Goal: Transaction & Acquisition: Purchase product/service

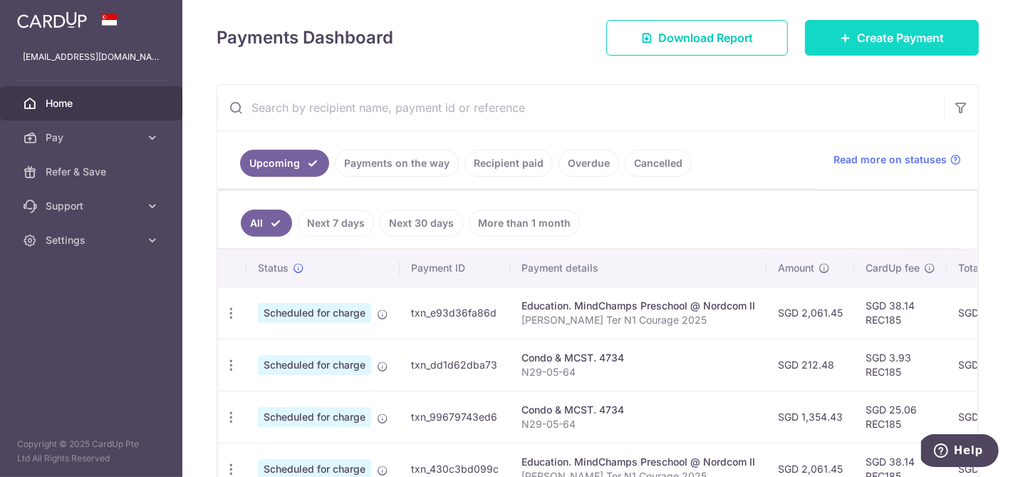
click at [896, 41] on span "Create Payment" at bounding box center [900, 37] width 87 height 17
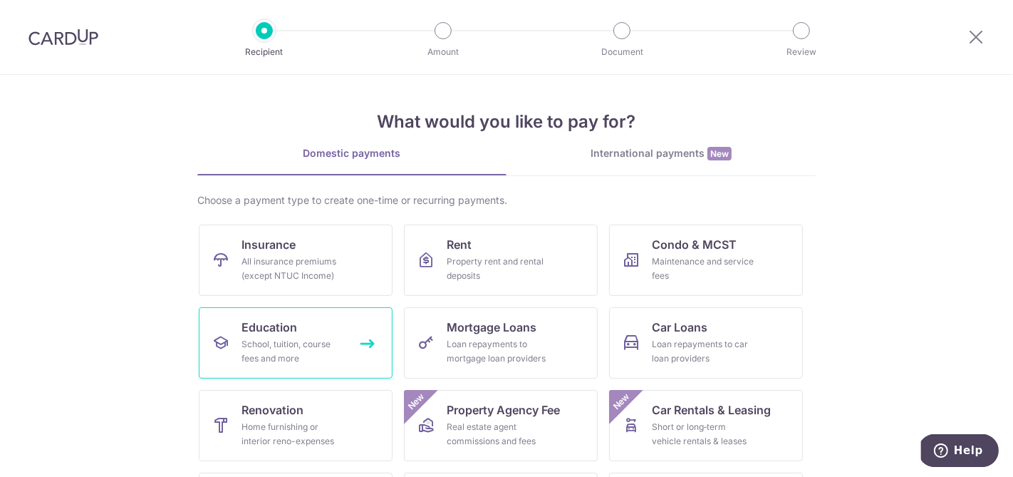
click at [277, 337] on div "School, tuition, course fees and more" at bounding box center [293, 351] width 103 height 29
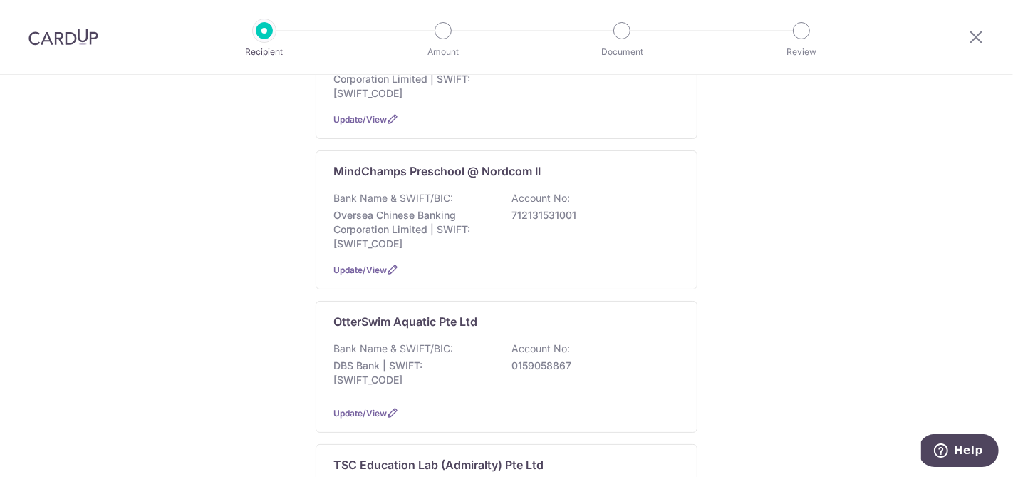
scroll to position [464, 0]
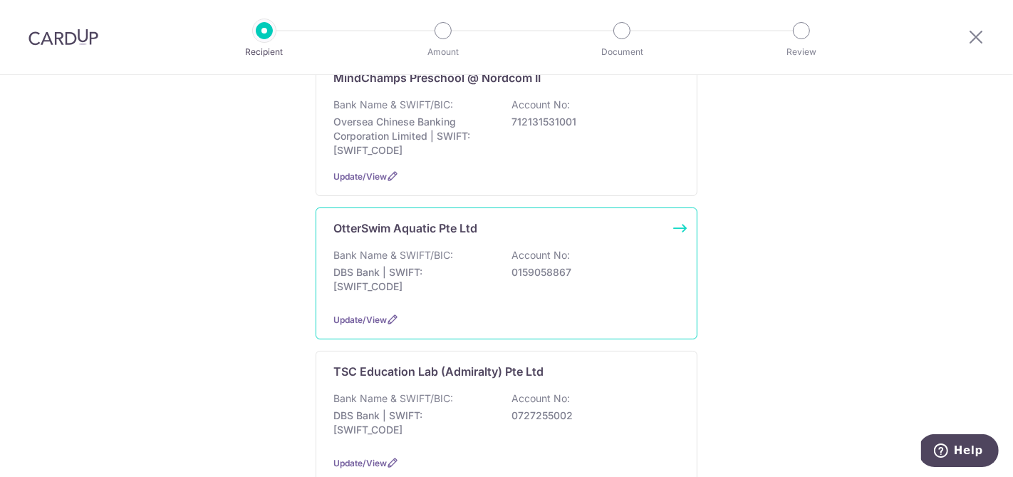
click at [467, 272] on p "DBS Bank | SWIFT: DBSSSGSGXXX" at bounding box center [413, 279] width 160 height 29
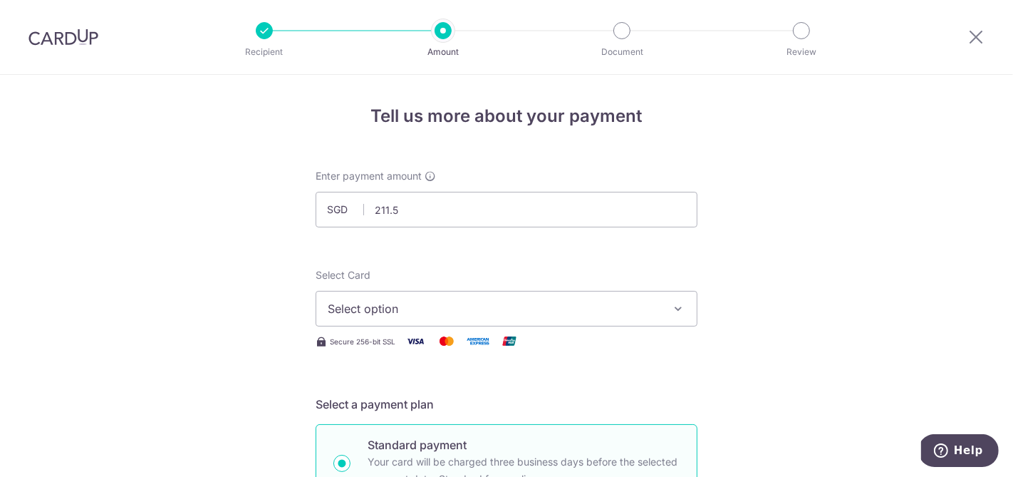
type input "211.50"
click at [580, 268] on div "Select Card Select option Add credit card Your Cards **** 0267 **** 3245" at bounding box center [507, 297] width 382 height 58
click at [519, 304] on span "Select option" at bounding box center [494, 308] width 332 height 17
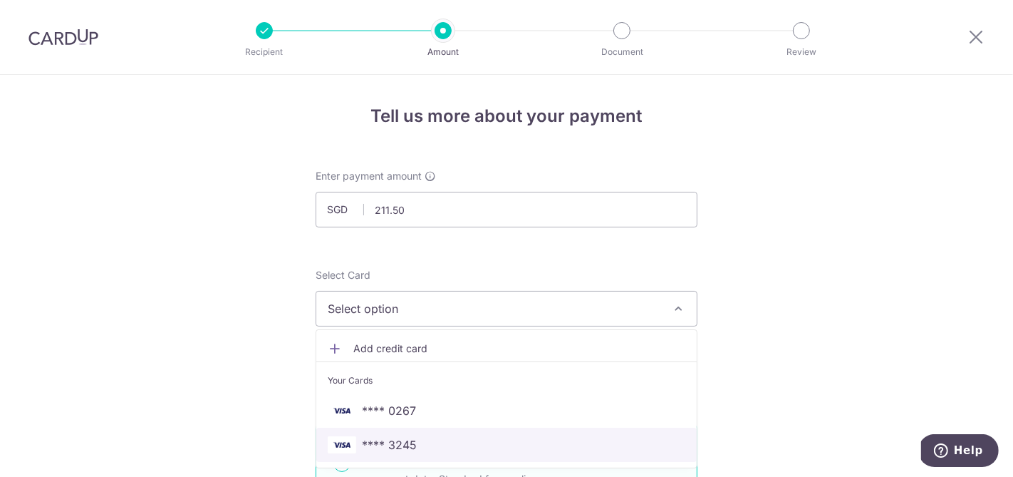
click at [405, 439] on span "**** 3245" at bounding box center [389, 444] width 55 height 17
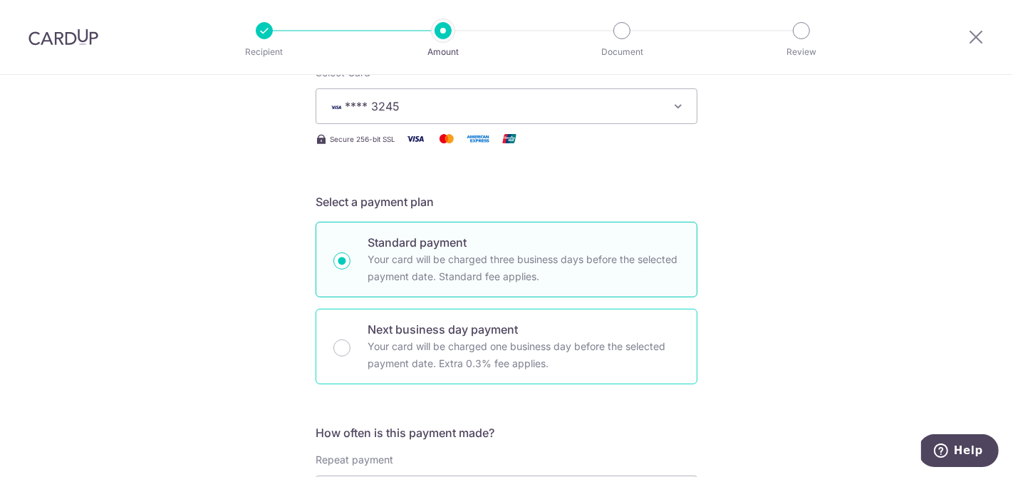
scroll to position [310, 0]
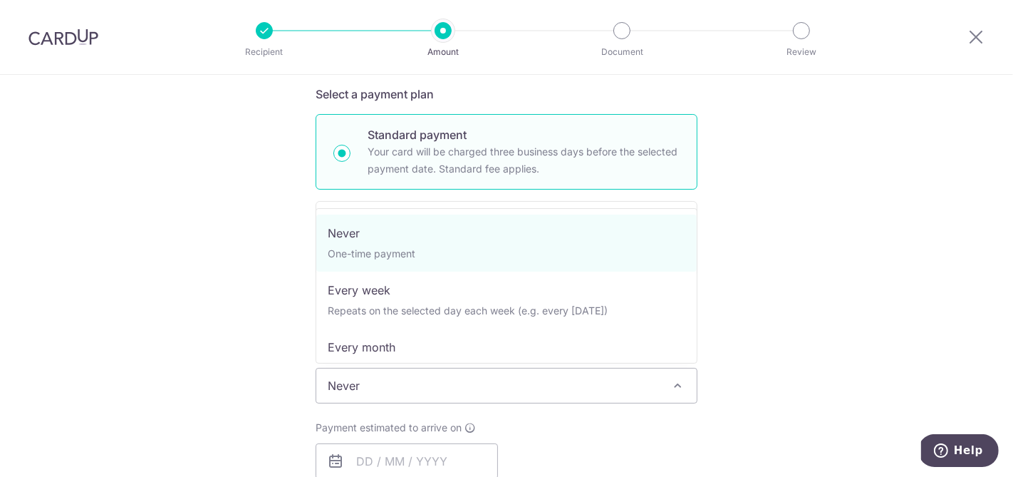
click at [449, 385] on span "Never" at bounding box center [506, 385] width 380 height 34
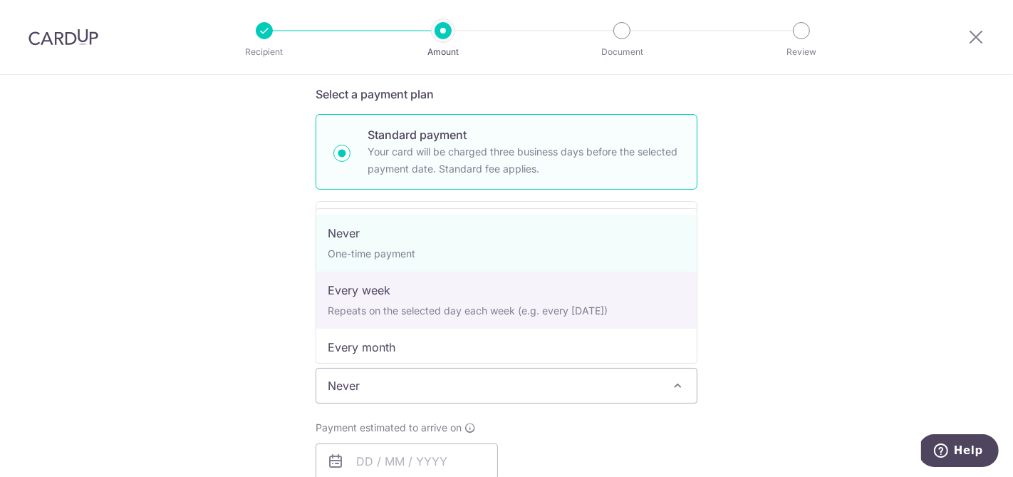
select select "2"
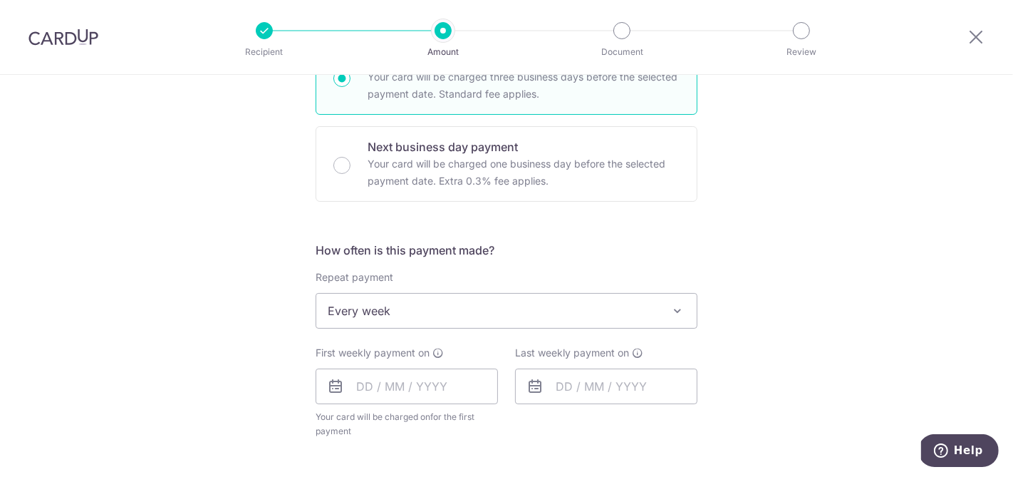
scroll to position [532, 0]
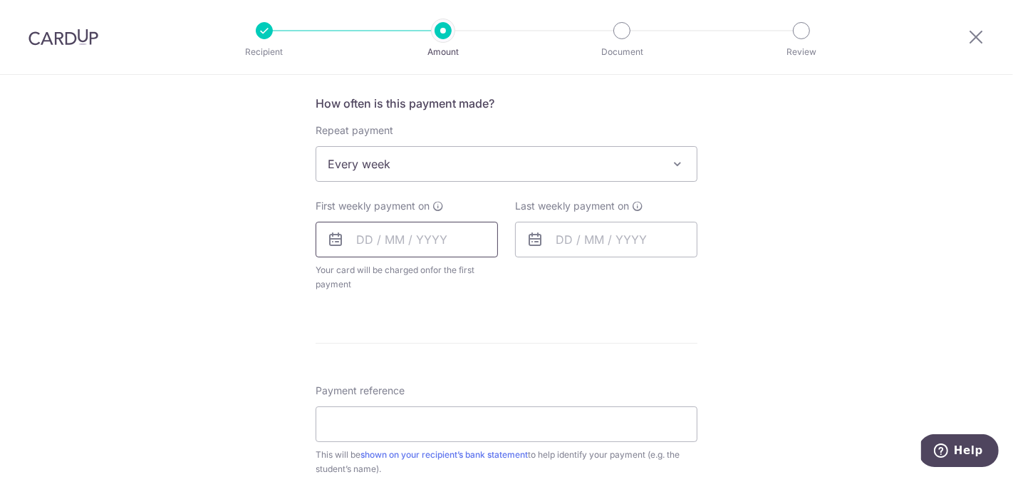
click at [437, 229] on input "text" at bounding box center [407, 240] width 182 height 36
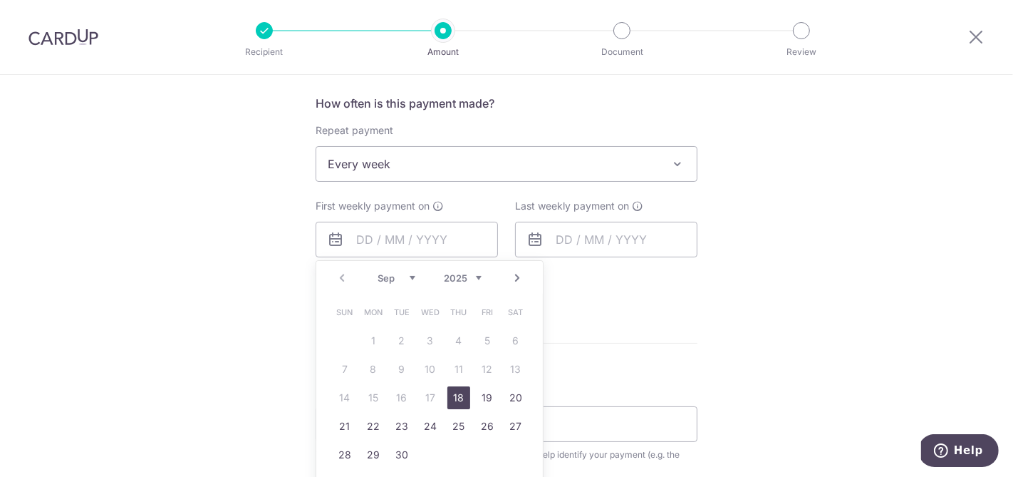
click at [458, 395] on link "18" at bounding box center [458, 397] width 23 height 23
type input "[DATE]"
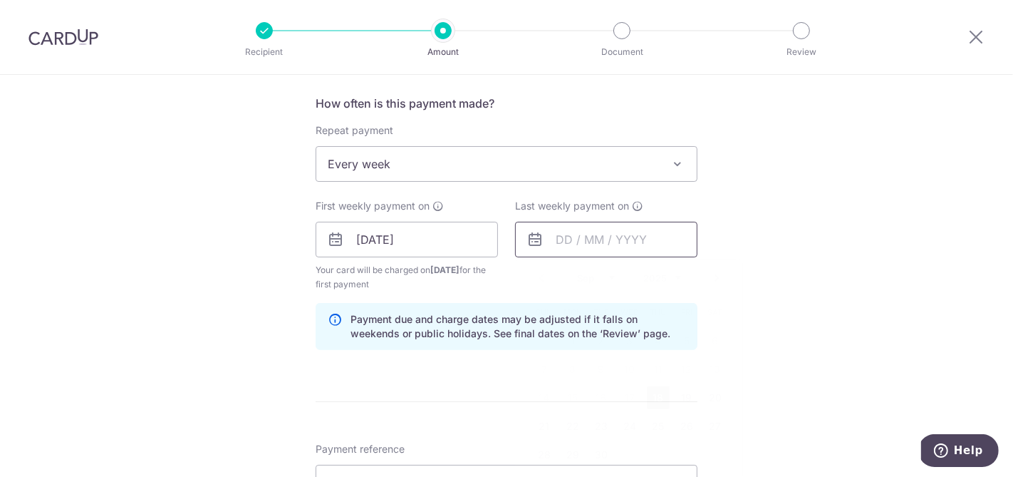
click at [578, 229] on input "text" at bounding box center [606, 240] width 182 height 36
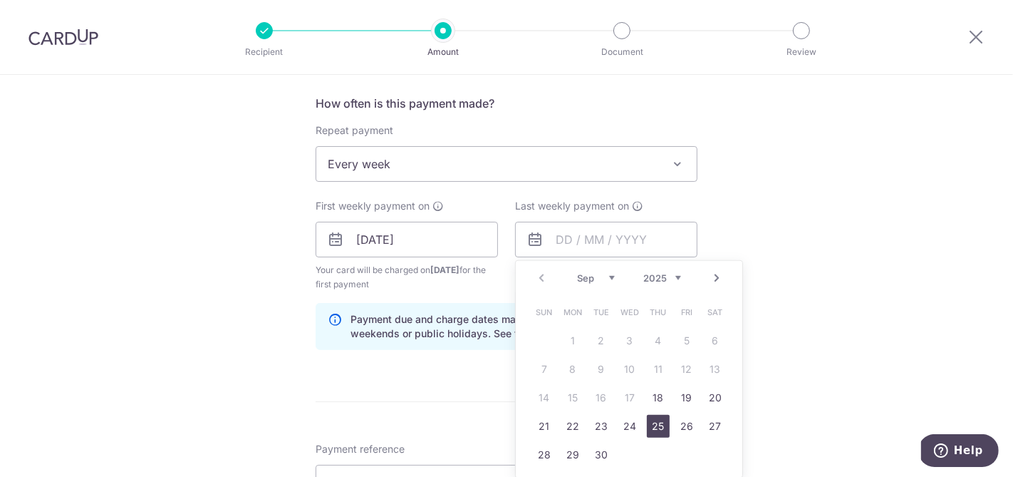
click at [658, 420] on link "25" at bounding box center [658, 426] width 23 height 23
type input "[DATE]"
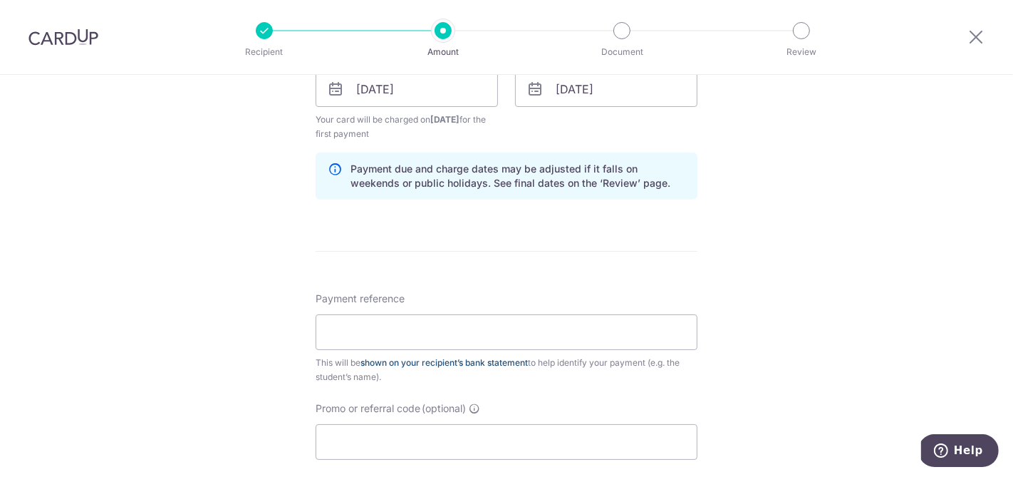
scroll to position [693, 0]
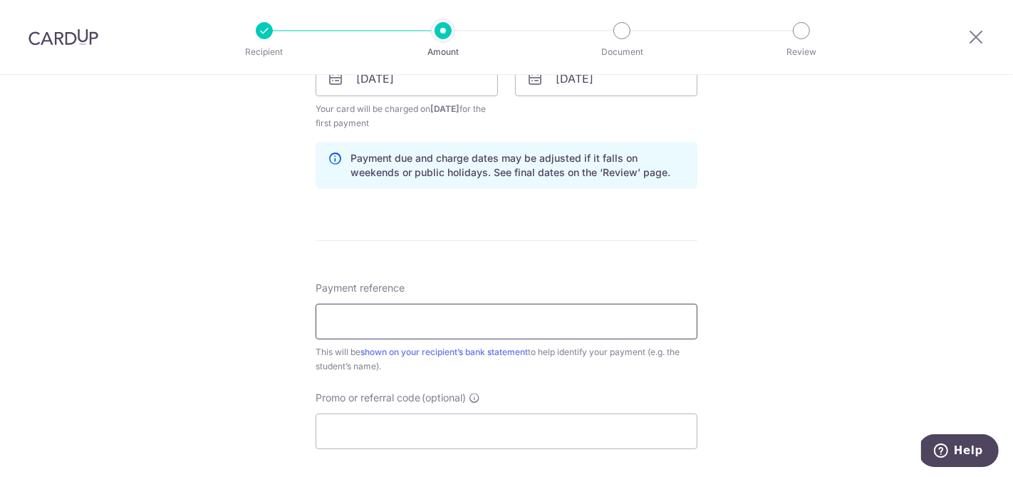
click at [425, 318] on input "Payment reference" at bounding box center [507, 322] width 382 height 36
drag, startPoint x: 384, startPoint y: 316, endPoint x: 426, endPoint y: 320, distance: 42.2
click at [426, 320] on input "Keller Ter Sun 9am Baby Otter 3" at bounding box center [507, 322] width 382 height 36
drag, startPoint x: 432, startPoint y: 321, endPoint x: 544, endPoint y: 318, distance: 111.9
click at [544, 318] on input "Keller Ter Thu 7pm Baby Otter 3" at bounding box center [507, 322] width 382 height 36
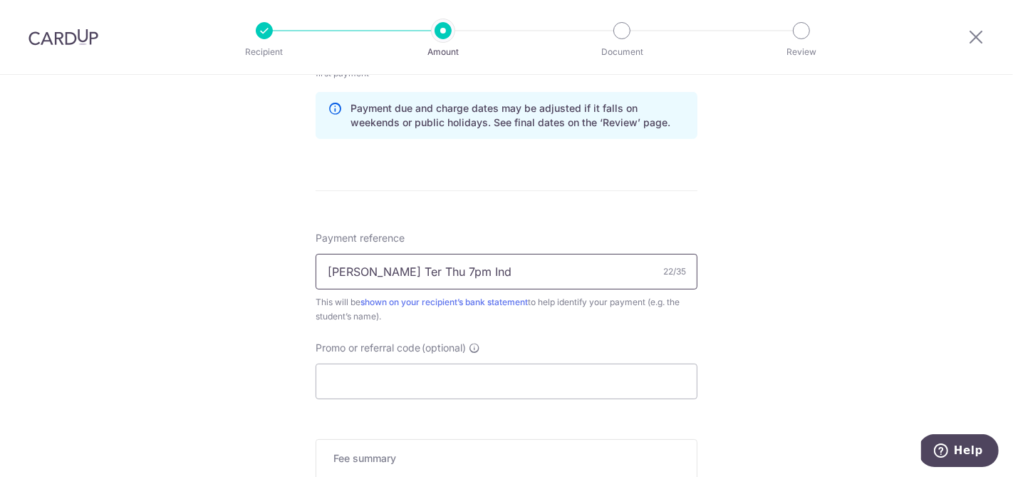
scroll to position [779, 0]
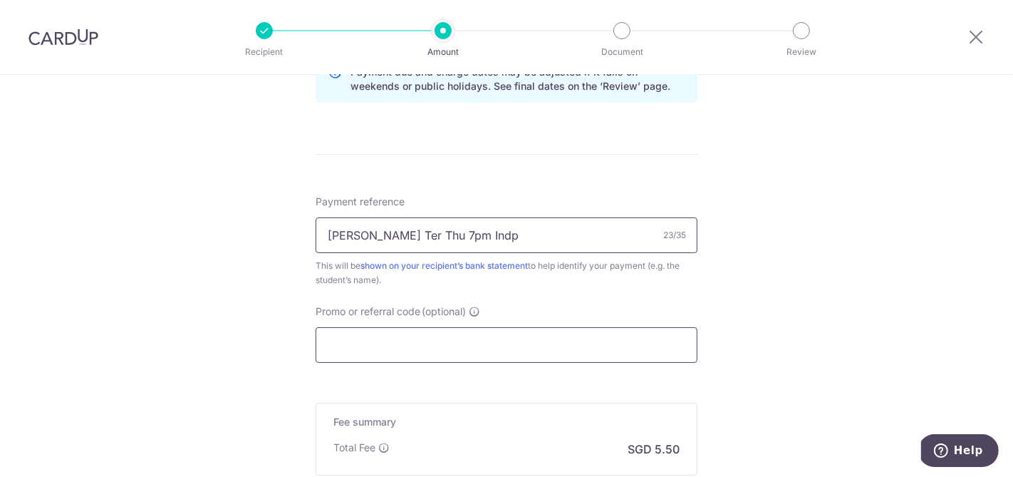
type input "[PERSON_NAME] Ter Thu 7pm Indp"
click at [393, 344] on input "Promo or referral code (optional)" at bounding box center [507, 345] width 382 height 36
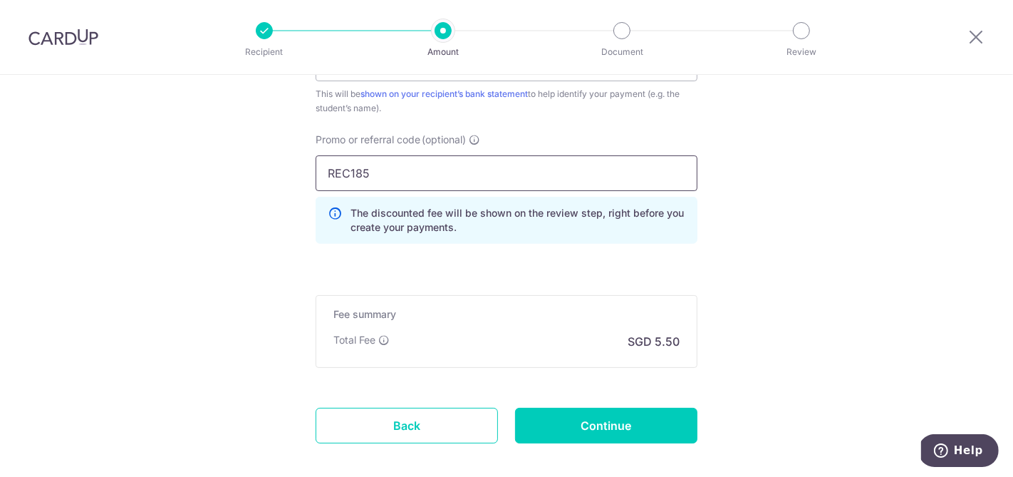
scroll to position [963, 0]
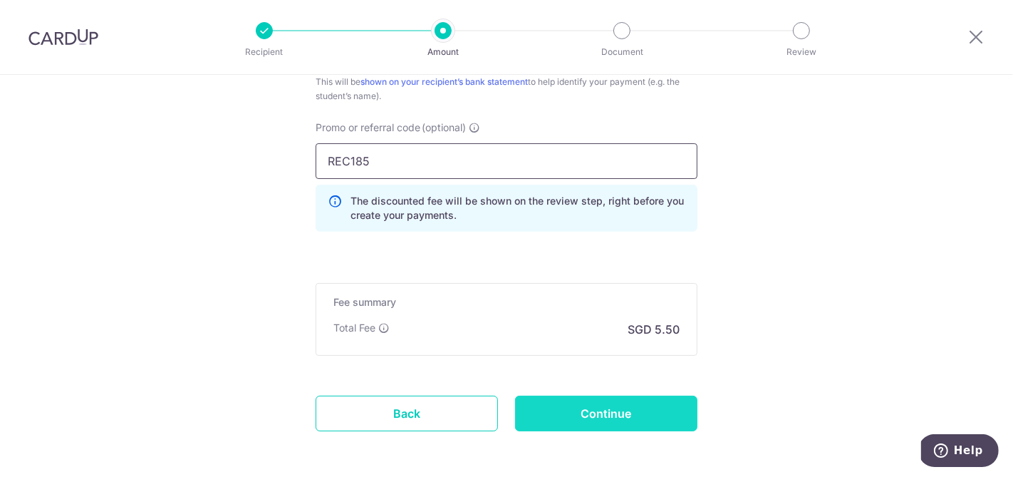
type input "REC185"
click at [565, 403] on input "Continue" at bounding box center [606, 413] width 182 height 36
type input "Create Schedule"
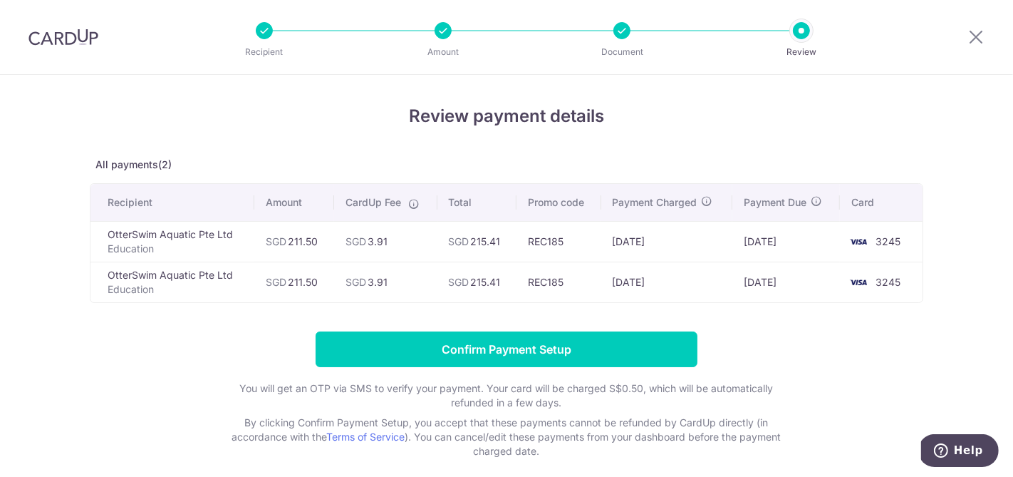
scroll to position [16, 0]
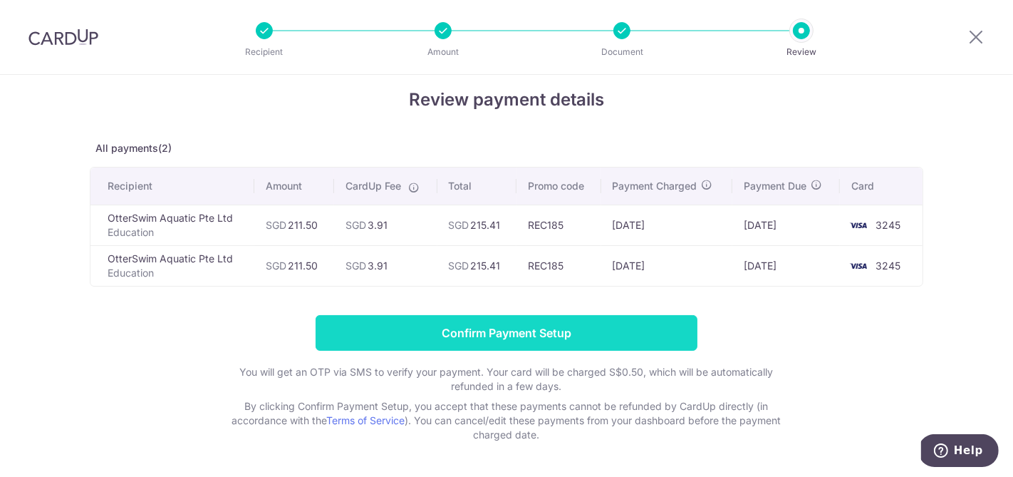
click at [467, 327] on input "Confirm Payment Setup" at bounding box center [507, 333] width 382 height 36
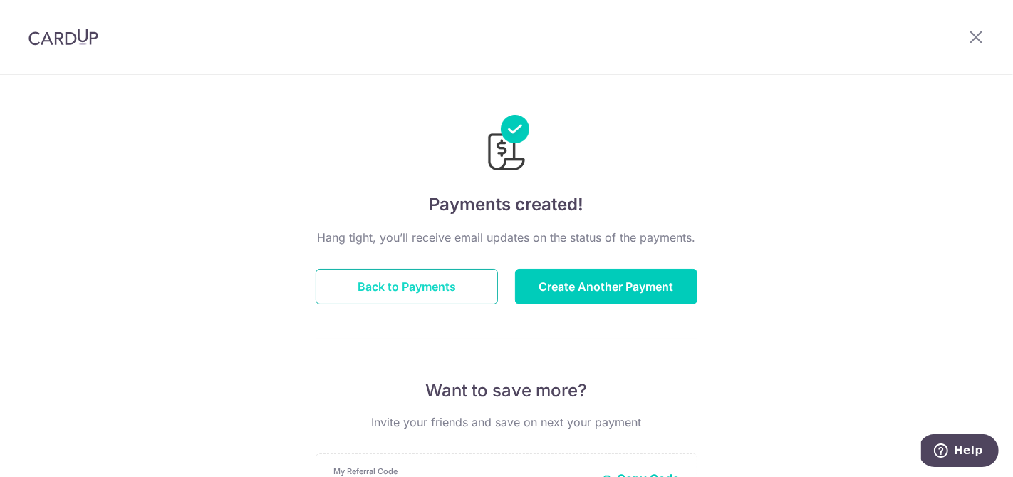
click at [450, 294] on button "Back to Payments" at bounding box center [407, 287] width 182 height 36
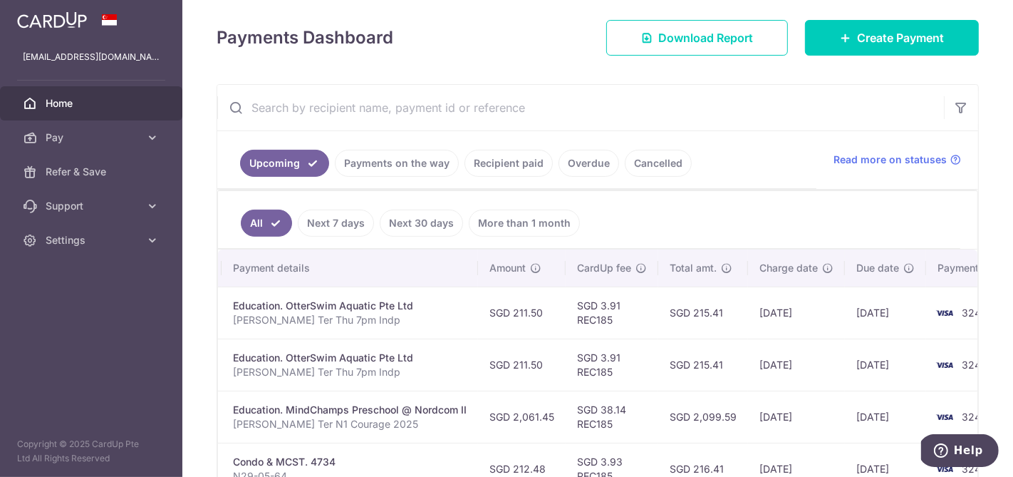
scroll to position [0, 286]
